Goal: Entertainment & Leisure: Consume media (video, audio)

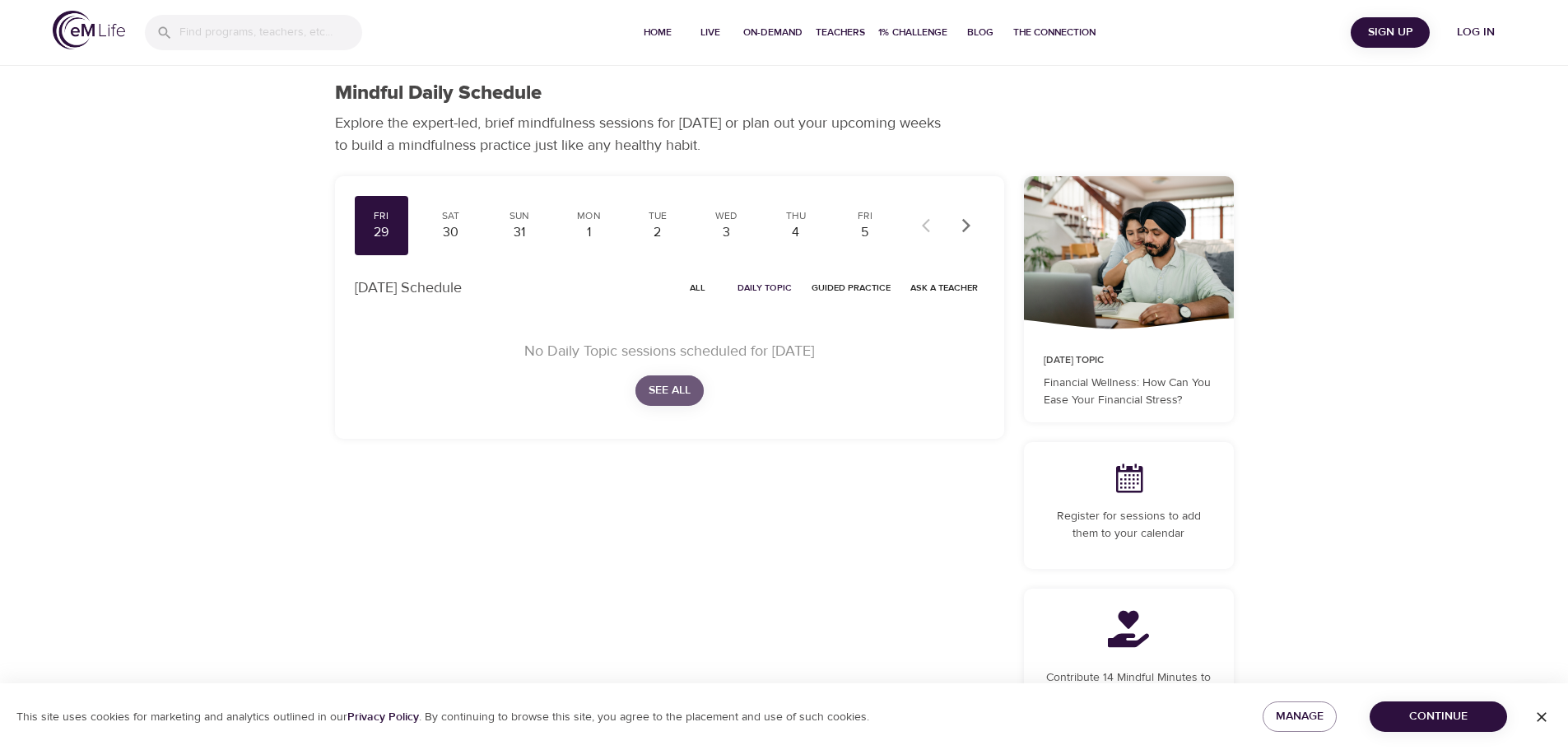
click at [677, 396] on span "See All" at bounding box center [669, 390] width 42 height 20
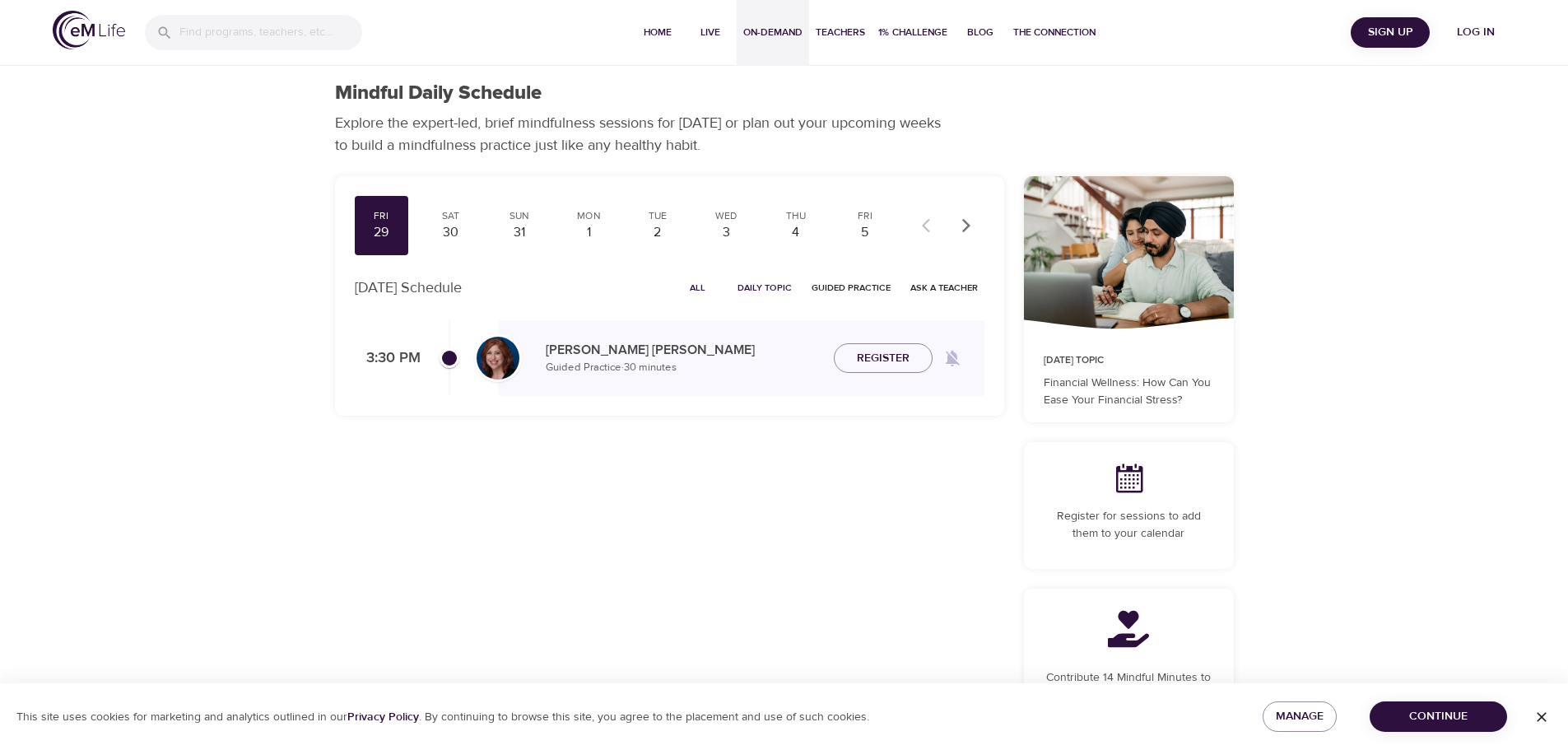
click at [780, 32] on span "On-Demand" at bounding box center [772, 33] width 59 height 18
select select "recent"
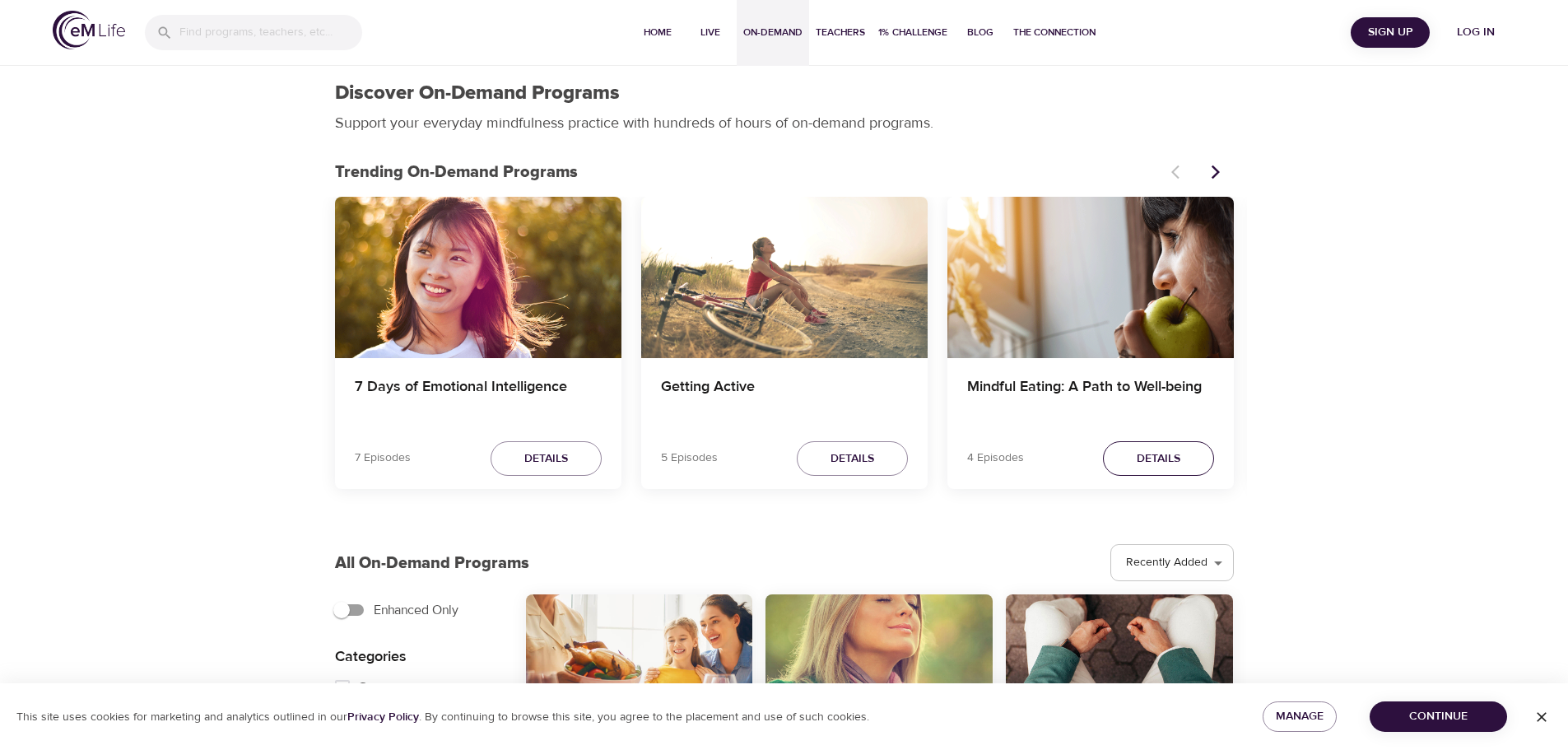
click at [1138, 459] on span "Details" at bounding box center [1158, 458] width 44 height 20
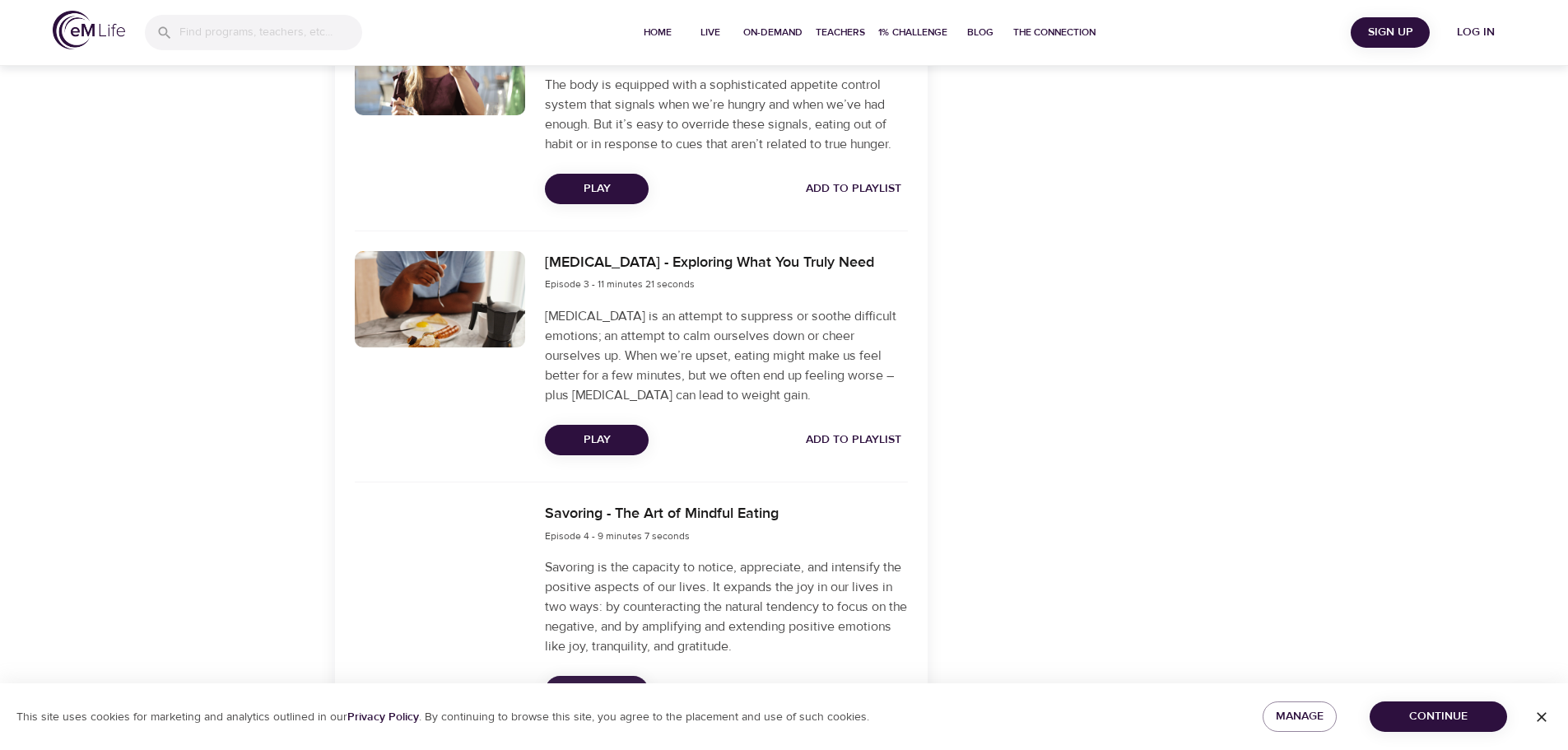
scroll to position [964, 0]
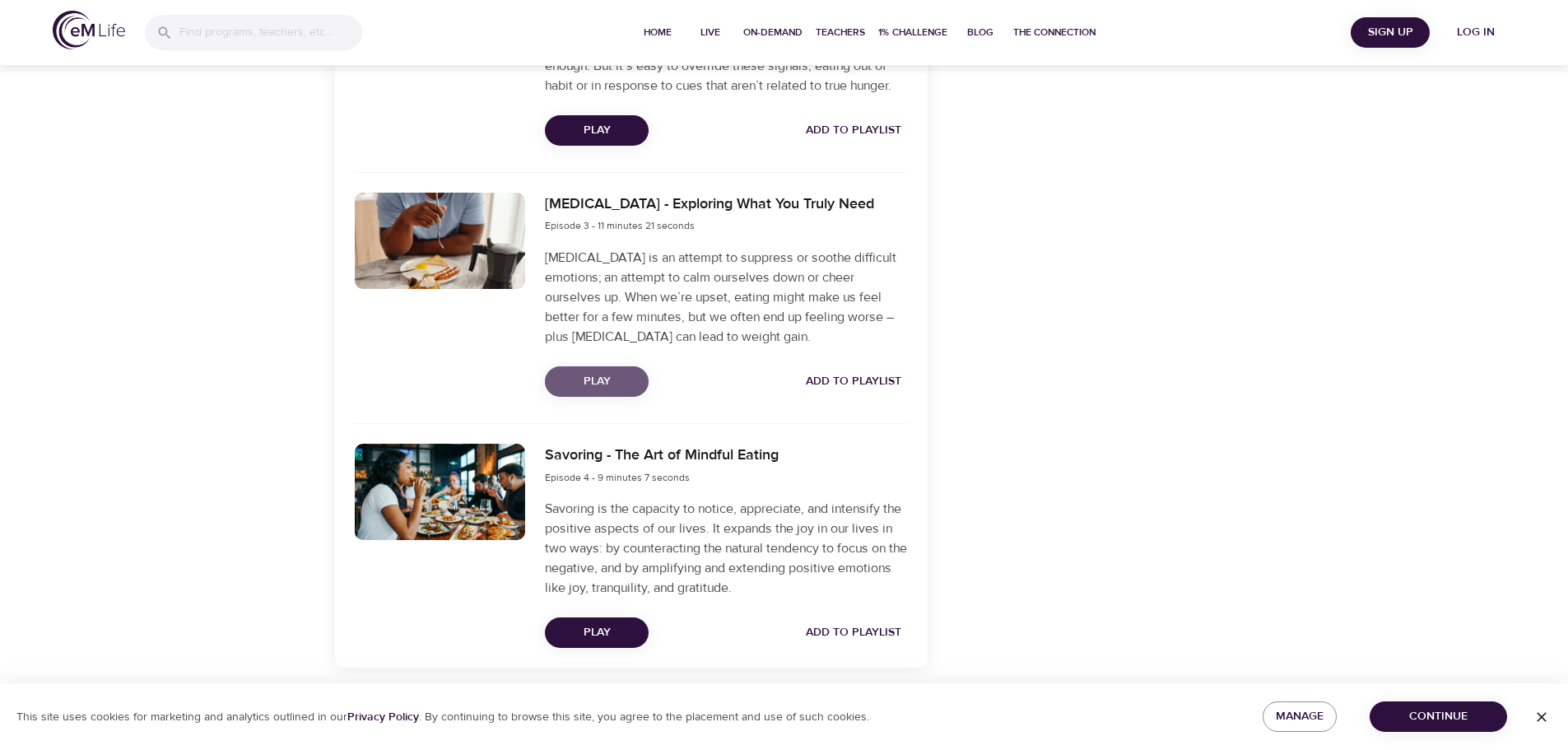
click at [587, 389] on span "Play" at bounding box center [597, 381] width 78 height 20
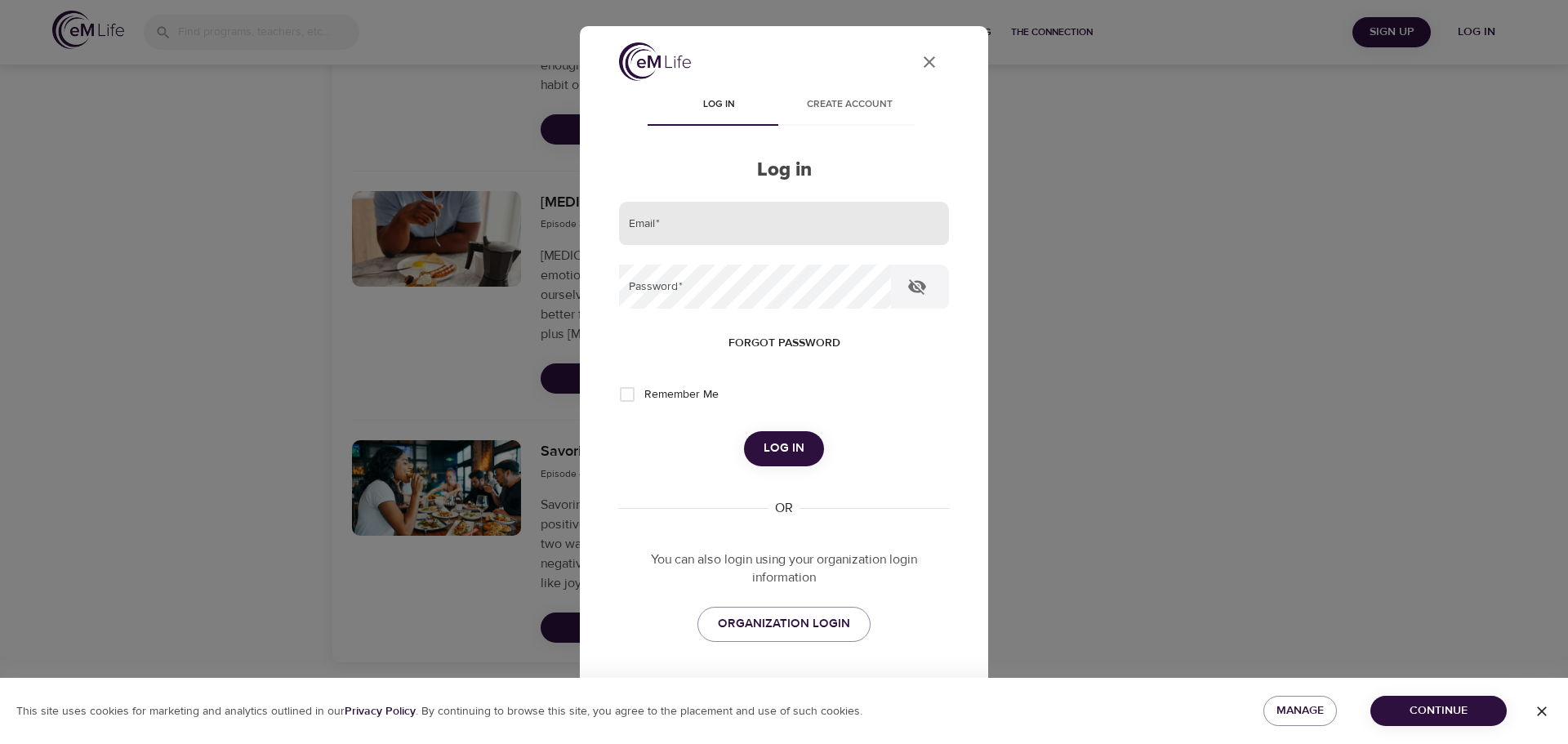
click at [675, 216] on input "email" at bounding box center [784, 224] width 330 height 44
type input "[EMAIL_ADDRESS][DOMAIN_NAME]"
click at [773, 446] on span "Log in" at bounding box center [784, 449] width 41 height 21
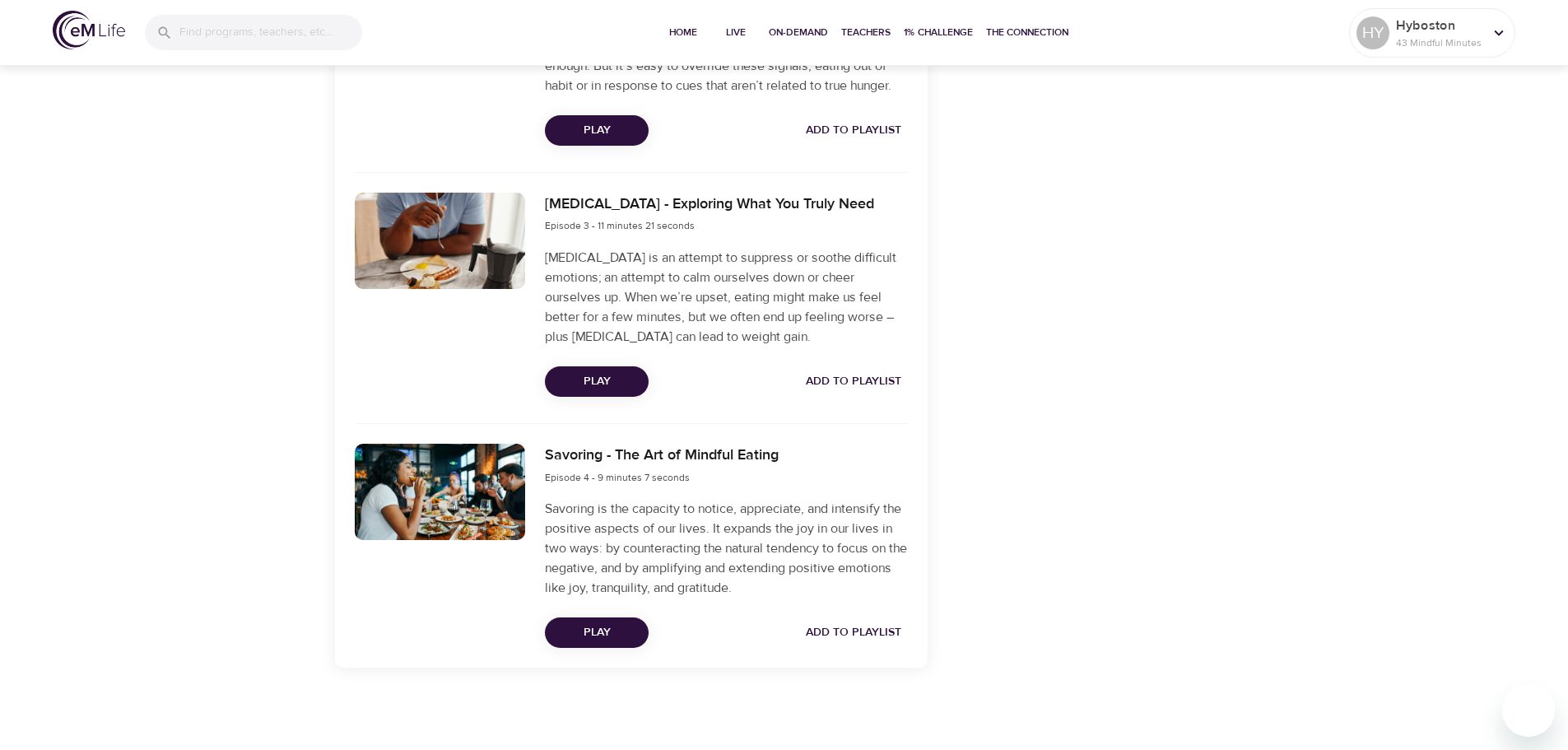
click at [596, 384] on span "Play" at bounding box center [597, 381] width 78 height 20
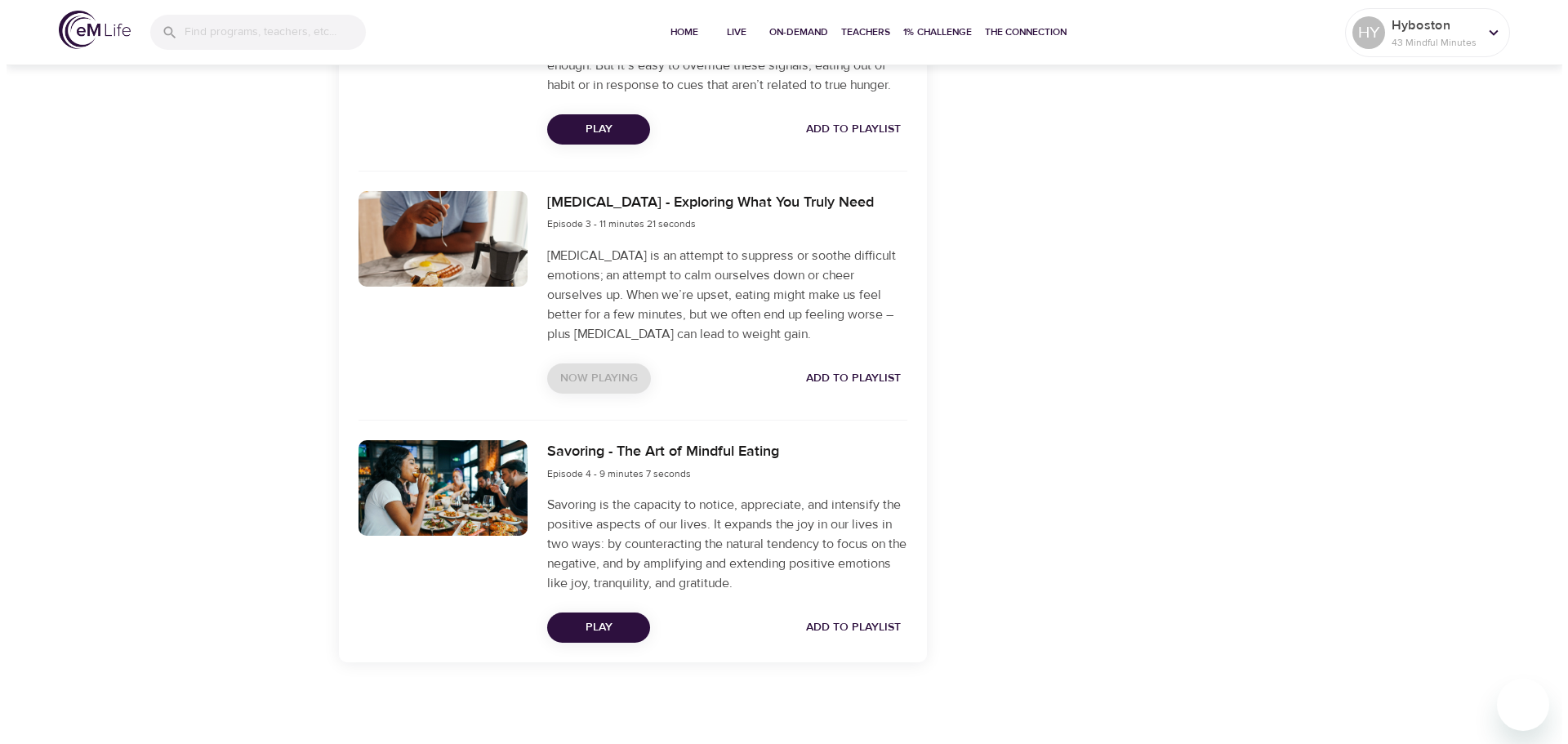
scroll to position [0, 0]
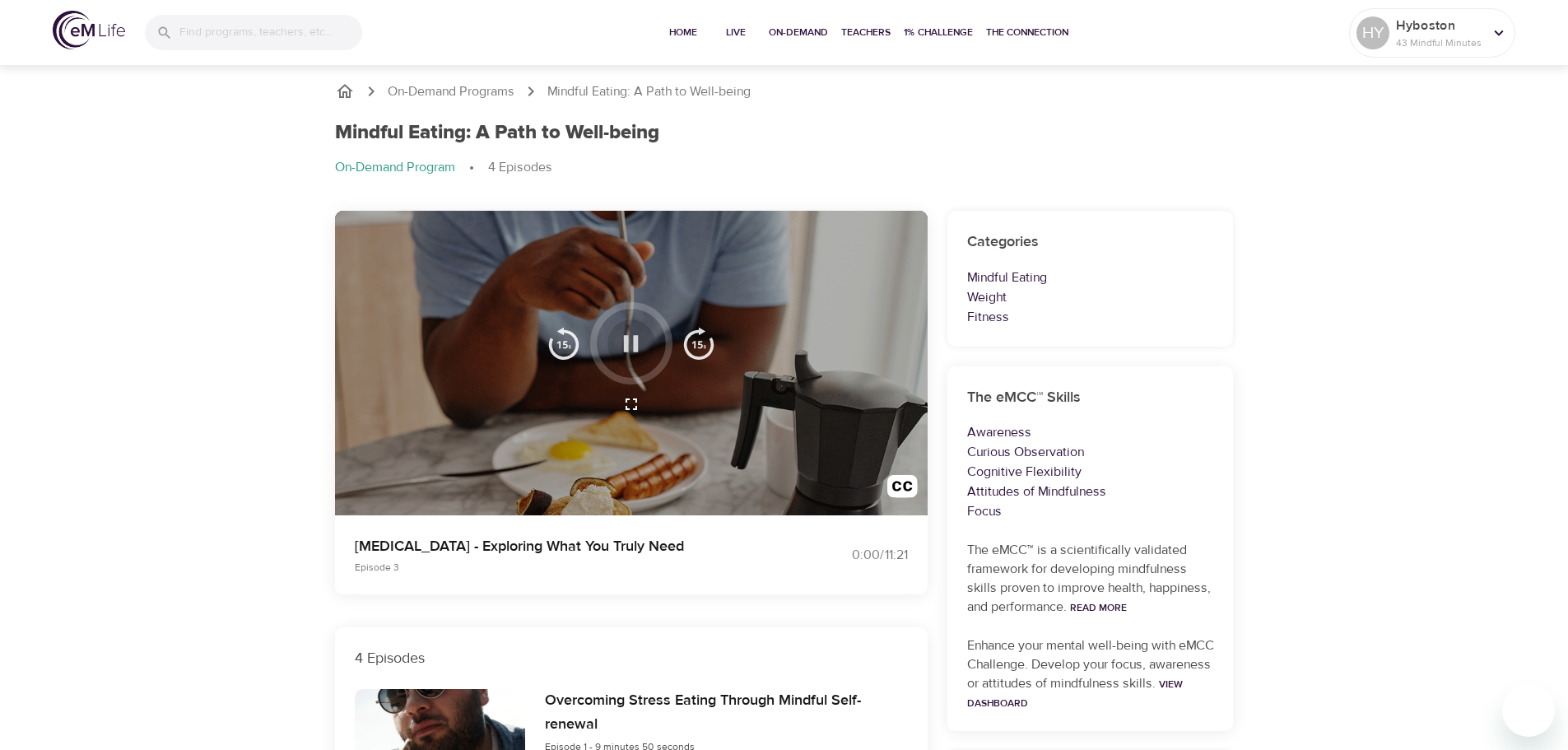
click at [621, 354] on icon "button" at bounding box center [631, 344] width 29 height 29
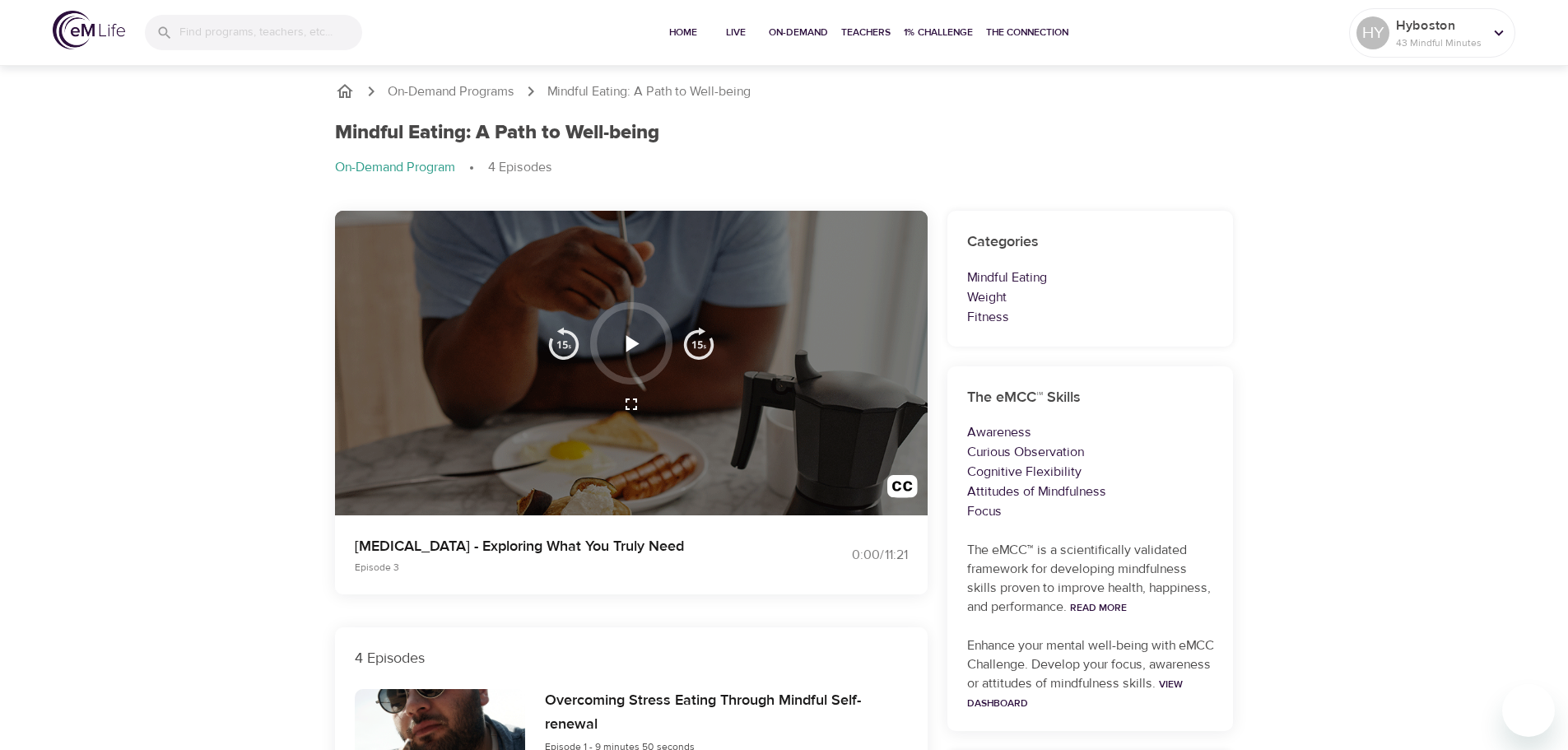
click at [621, 354] on icon "button" at bounding box center [631, 344] width 29 height 29
